Goal: Task Accomplishment & Management: Use online tool/utility

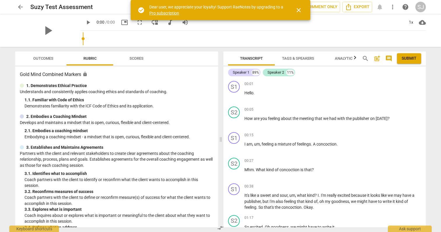
click at [20, 6] on span "arrow_back" at bounding box center [20, 6] width 7 height 7
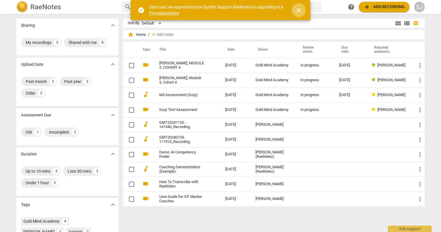
click at [301, 10] on span "close" at bounding box center [298, 10] width 7 height 7
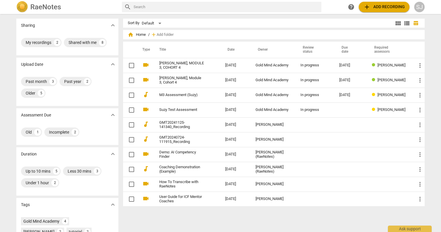
click at [386, 5] on span "add Add recording" at bounding box center [383, 6] width 41 height 7
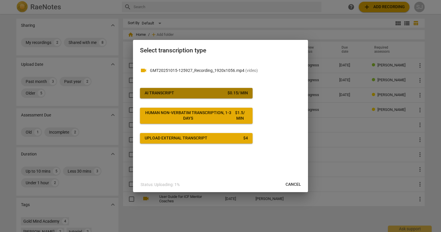
click at [206, 93] on span "AI Transcript $ 0.15 / min" at bounding box center [196, 93] width 103 height 6
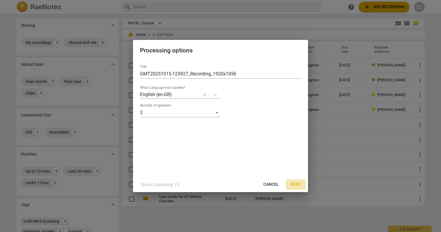
click at [297, 184] on span "Next" at bounding box center [295, 185] width 10 height 6
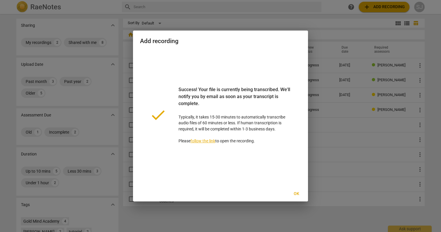
click at [208, 141] on link "follow the link" at bounding box center [202, 141] width 25 height 5
